Goal: Navigation & Orientation: Find specific page/section

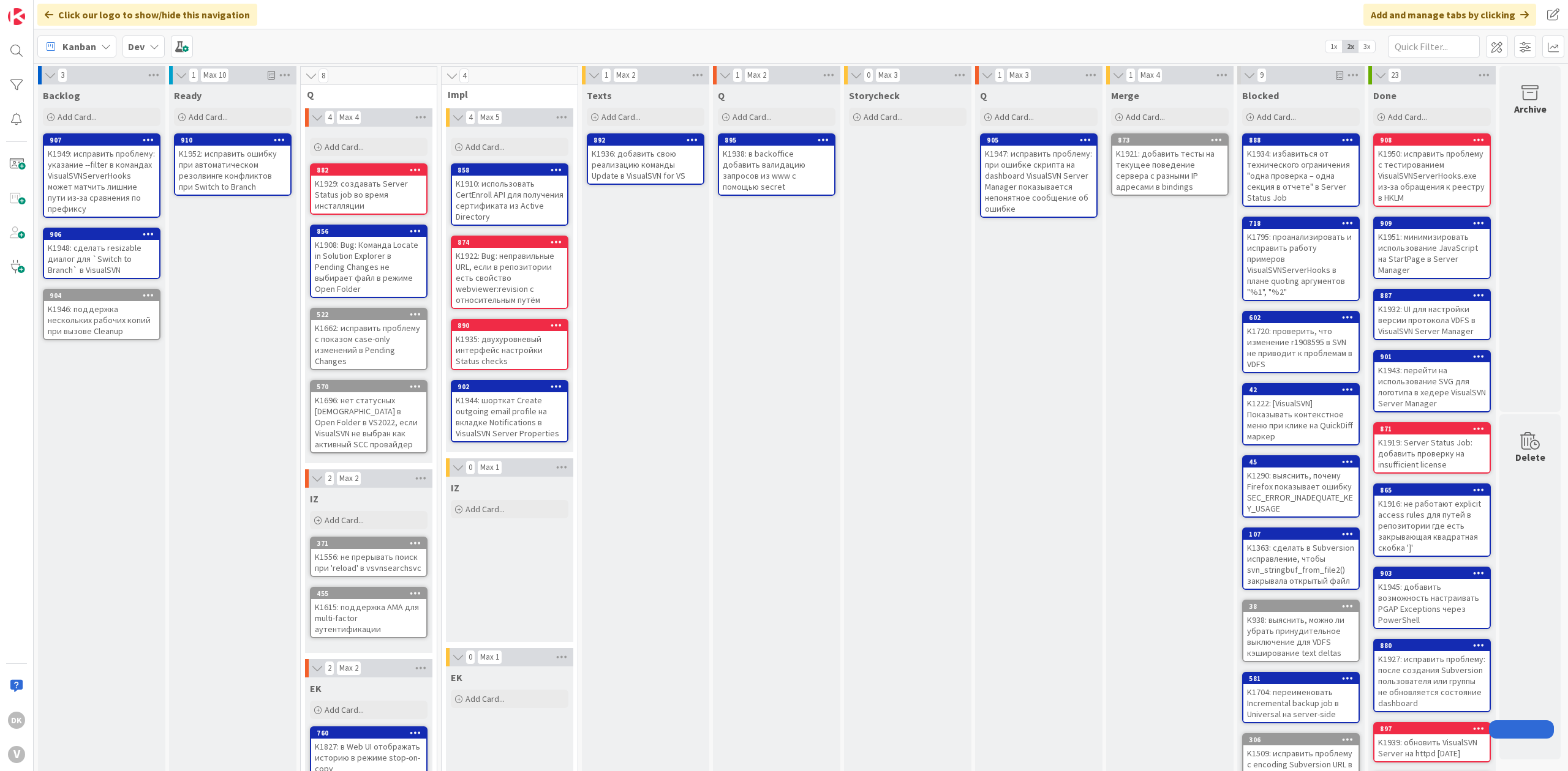
click at [775, 324] on div "Q Add Card... 895 K1938: в backoffice добавить валидацию запросов из www с помо…" at bounding box center [776, 486] width 127 height 804
click at [876, 242] on div "Storycheck Add Card..." at bounding box center [907, 486] width 127 height 804
click at [756, 240] on div "Q Add Card... 895 K1938: в backoffice добавить валидацию запросов из www с помо…" at bounding box center [776, 486] width 127 height 804
click at [682, 240] on div "Texts Add Card... 892 K1936: добавить свою реализацию команды Update в VisualSV…" at bounding box center [645, 486] width 127 height 804
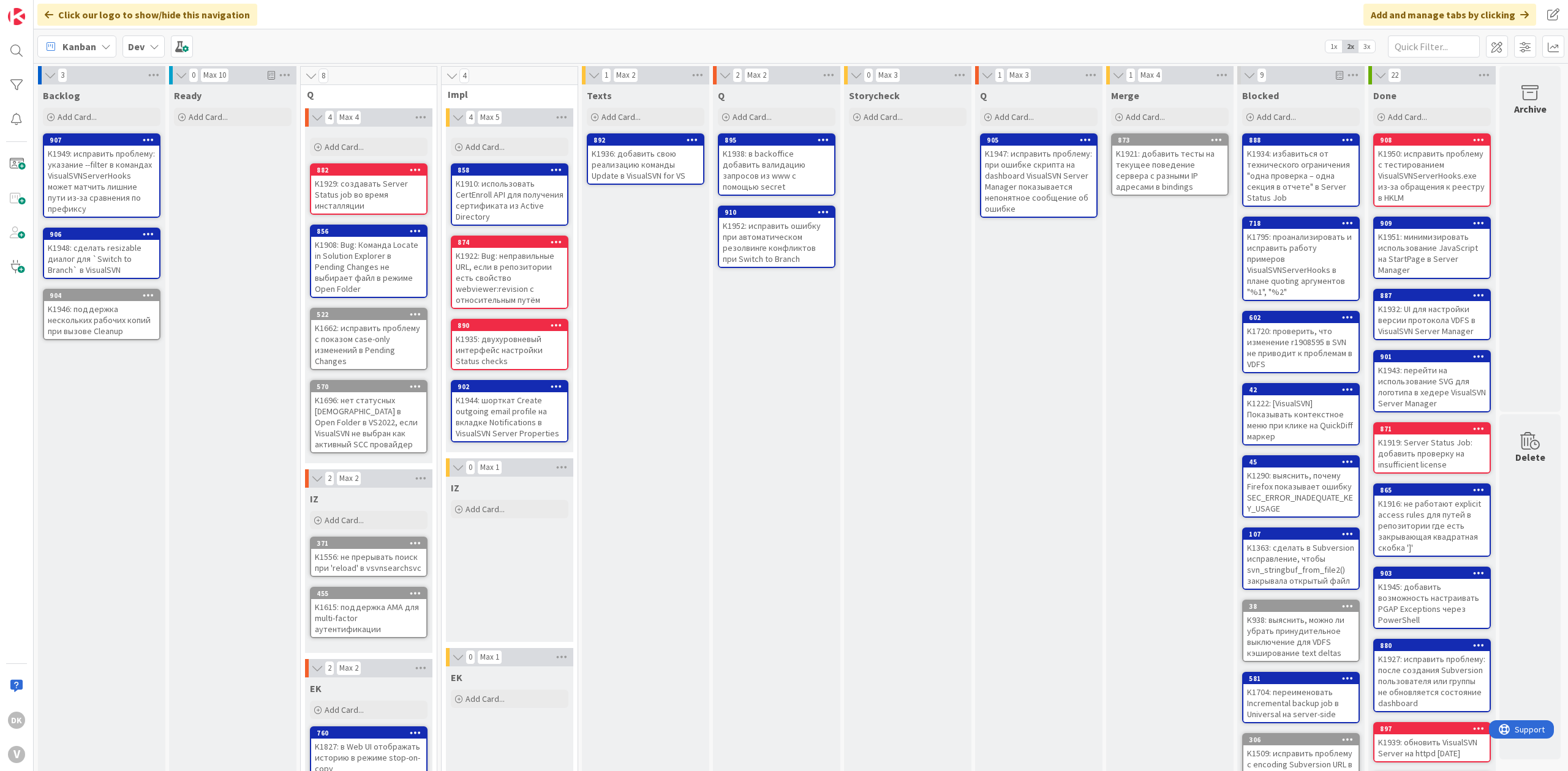
click at [883, 338] on div "Storycheck Add Card..." at bounding box center [907, 486] width 127 height 804
click at [696, 431] on div "Texts Add Card... 892 K1936: добавить свою реализацию команды Update в VisualSV…" at bounding box center [645, 486] width 127 height 804
click at [902, 220] on div "Storycheck Add Card..." at bounding box center [907, 486] width 127 height 804
click at [1006, 281] on div "Q Add Card... 905 K1947: исправить проблему: при ошибке скрипта на dashboard Vi…" at bounding box center [1038, 486] width 127 height 804
click at [679, 292] on div "Texts Add Card... 892 K1936: добавить свою реализацию команды Update в VisualSV…" at bounding box center [645, 486] width 127 height 804
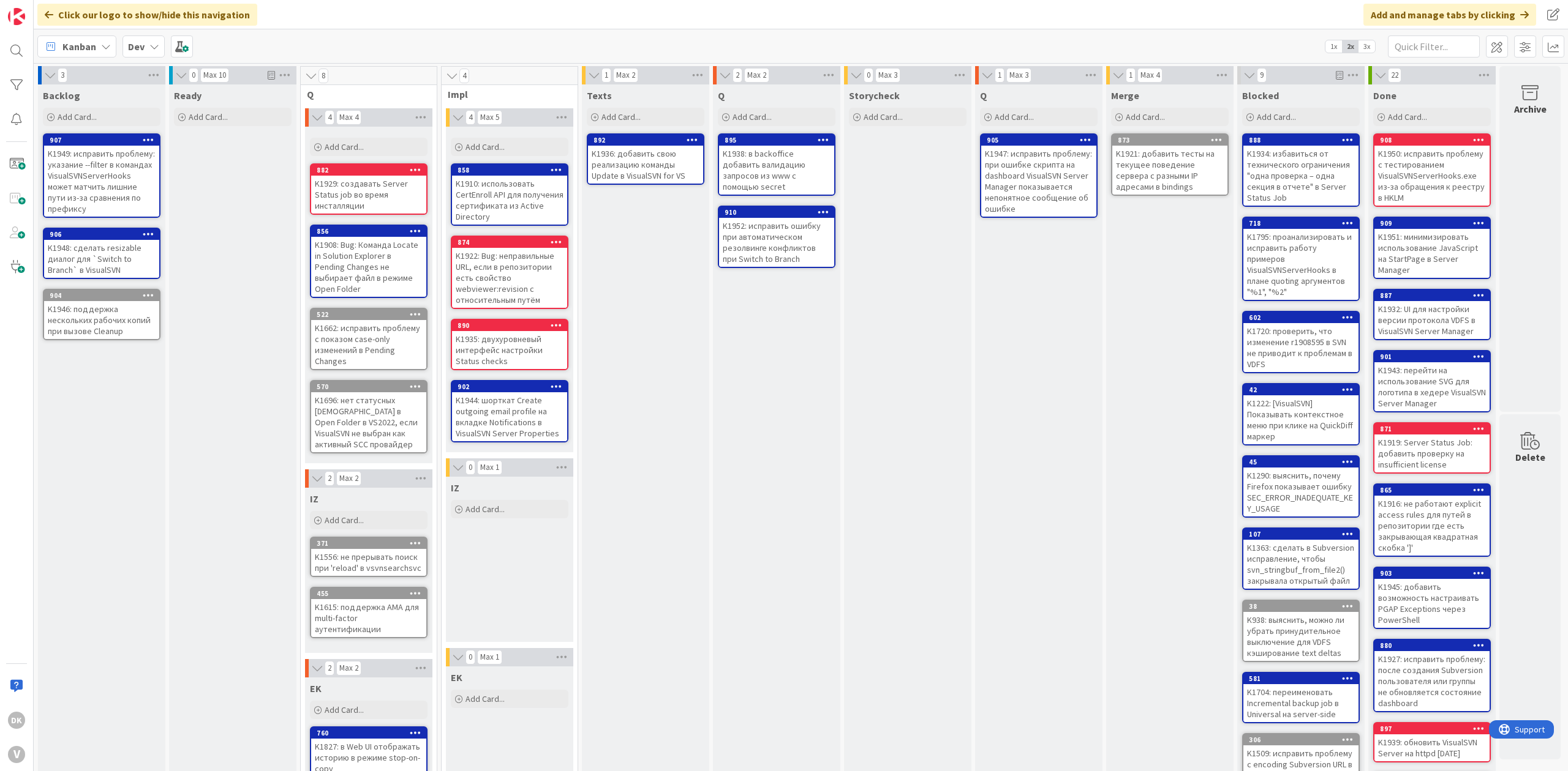
click at [711, 315] on div "2 Max 2 Q Add Card... 895 K1938: в backoffice добавить валидацию запросов из ww…" at bounding box center [776, 481] width 131 height 829
click at [832, 426] on div "Q Add Card... 895 K1938: в backoffice добавить валидацию запросов из www с помо…" at bounding box center [776, 486] width 127 height 804
